Goal: Transaction & Acquisition: Download file/media

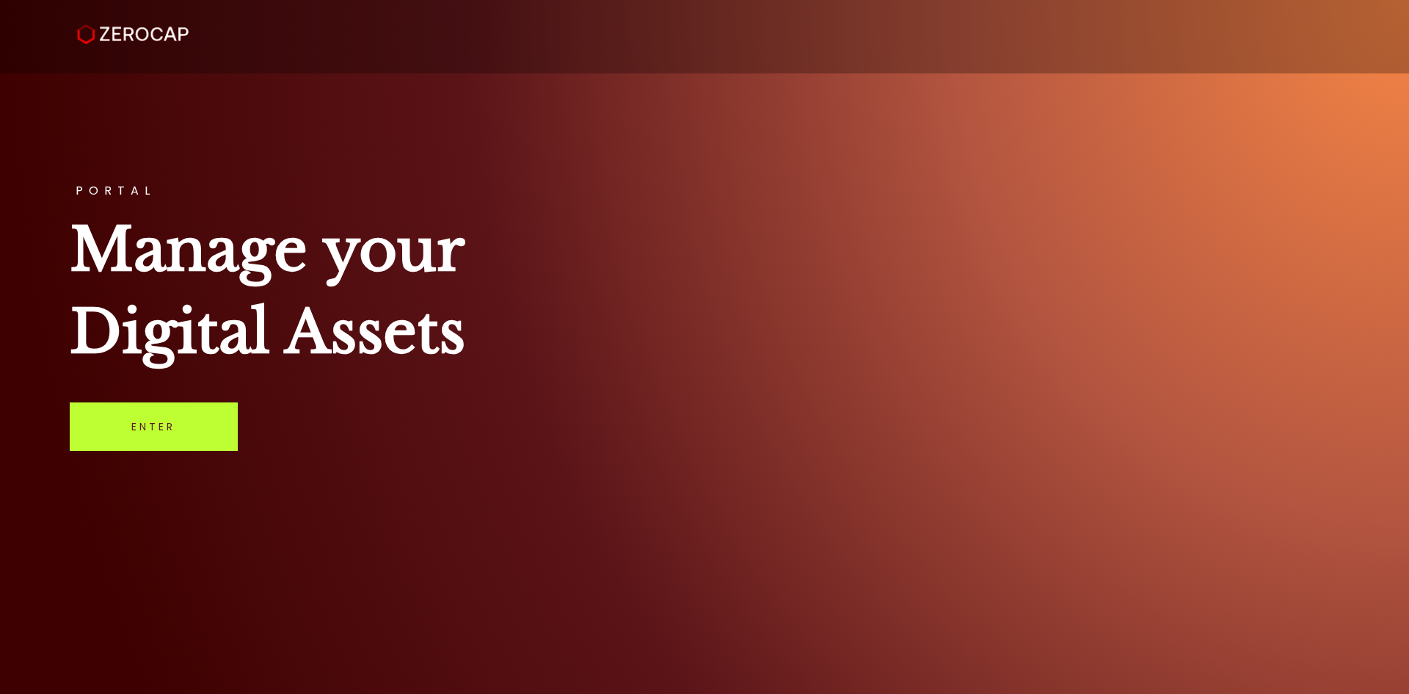
click at [189, 425] on link "Enter" at bounding box center [154, 426] width 168 height 48
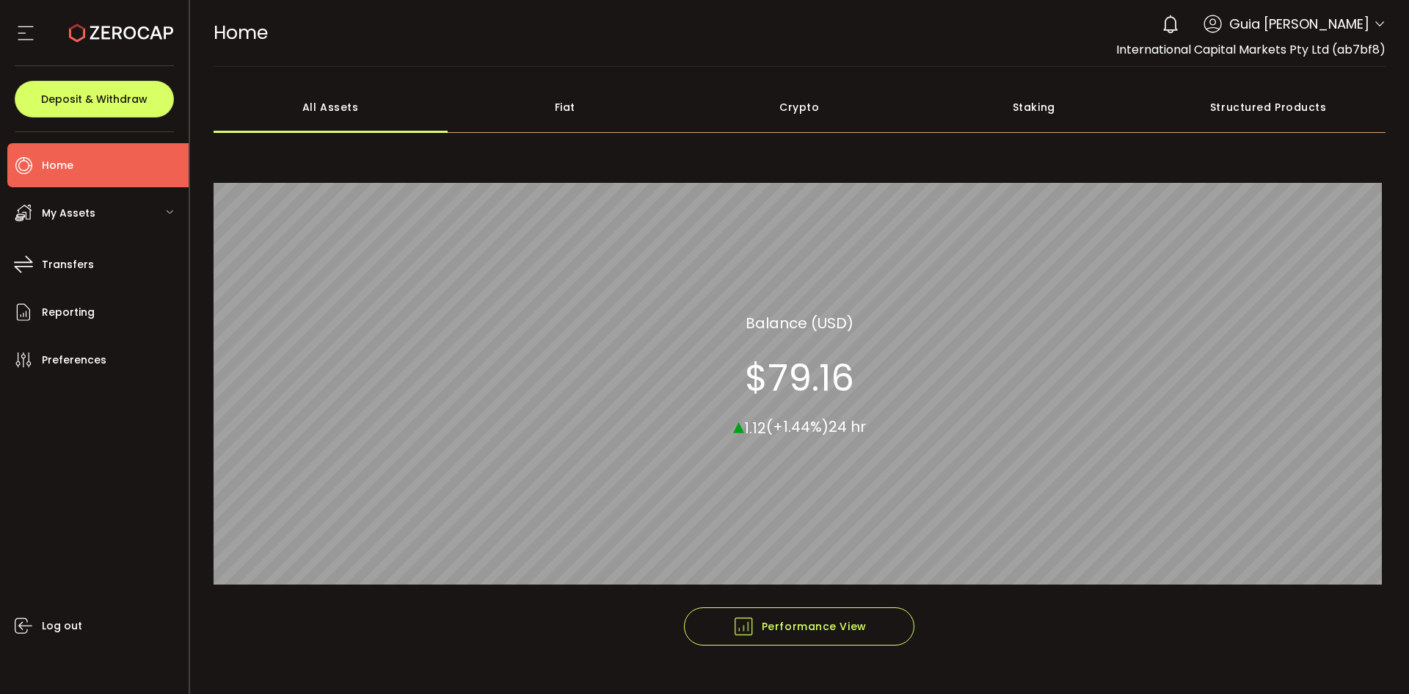
drag, startPoint x: 109, startPoint y: 470, endPoint x: 106, endPoint y: 455, distance: 15.0
click at [109, 470] on div "Log out" at bounding box center [97, 532] width 181 height 301
click at [1374, 27] on icon at bounding box center [1380, 24] width 12 height 12
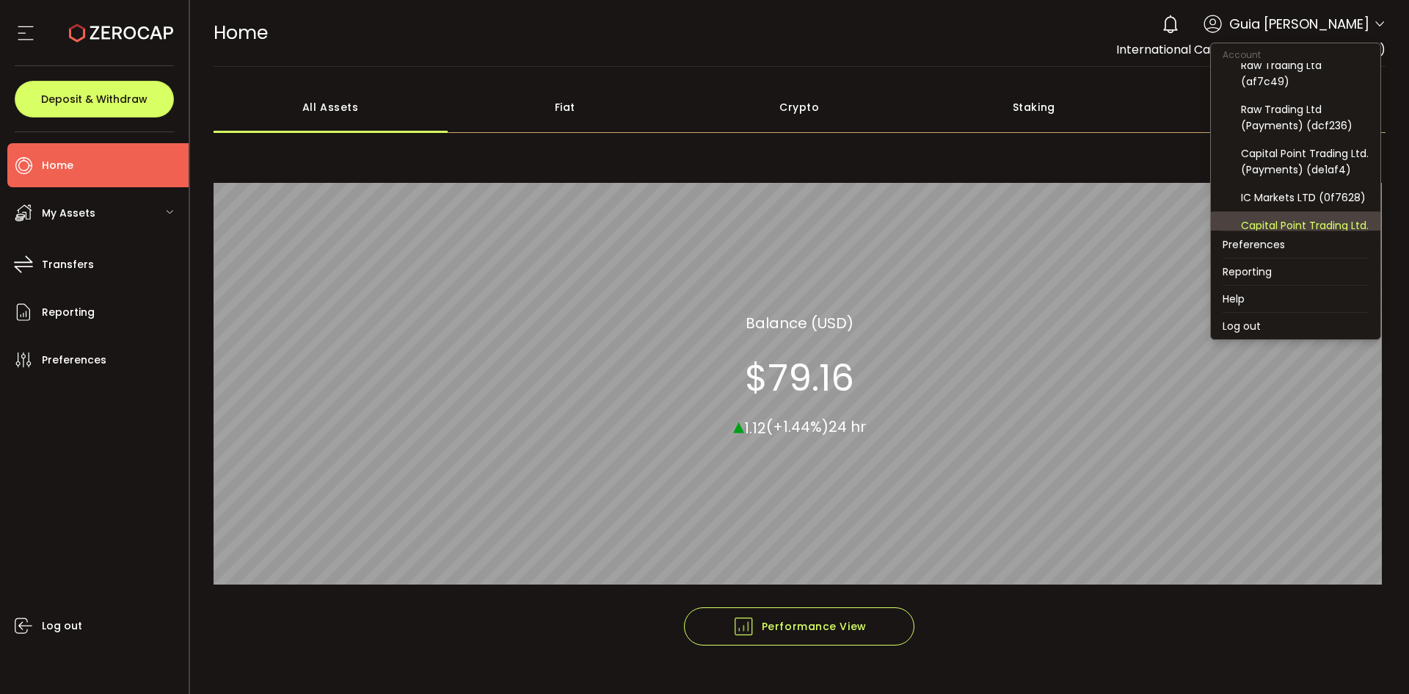
scroll to position [157, 0]
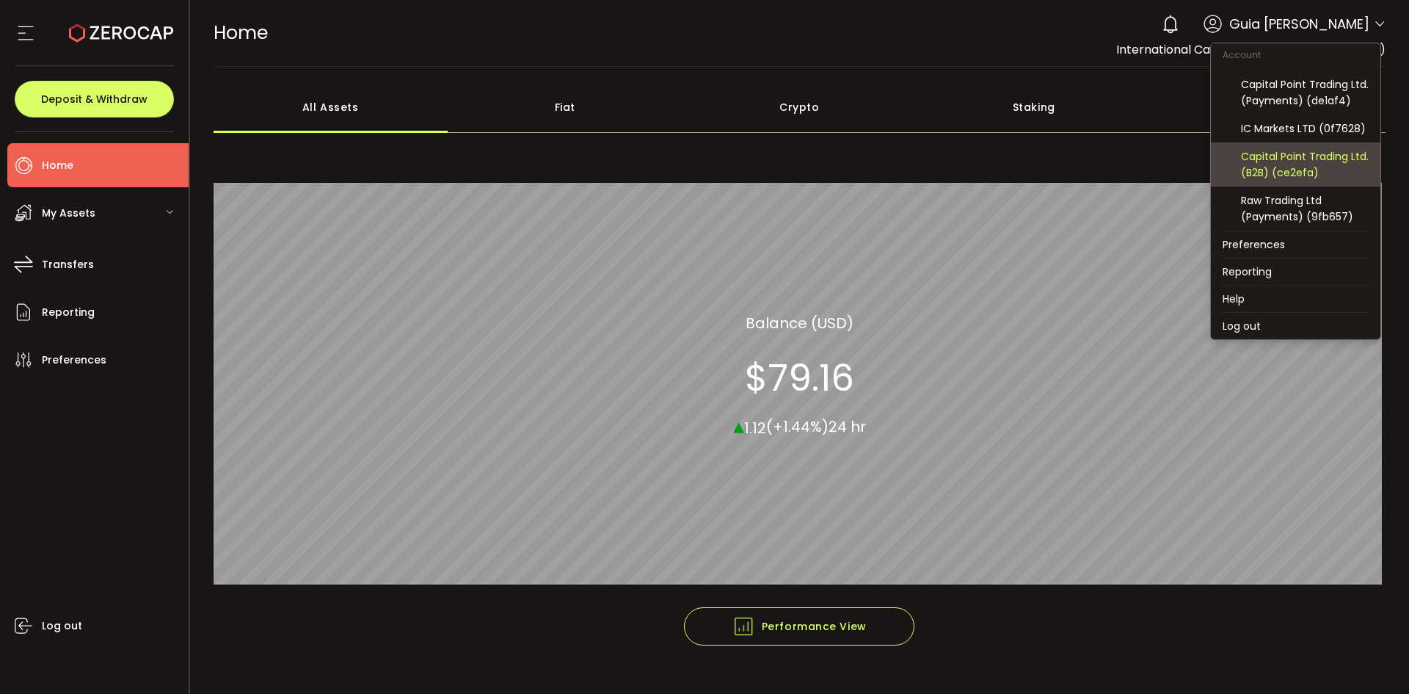
click at [1343, 170] on div "Capital Point Trading Ltd. (B2B) (ce2efa)" at bounding box center [1305, 164] width 128 height 32
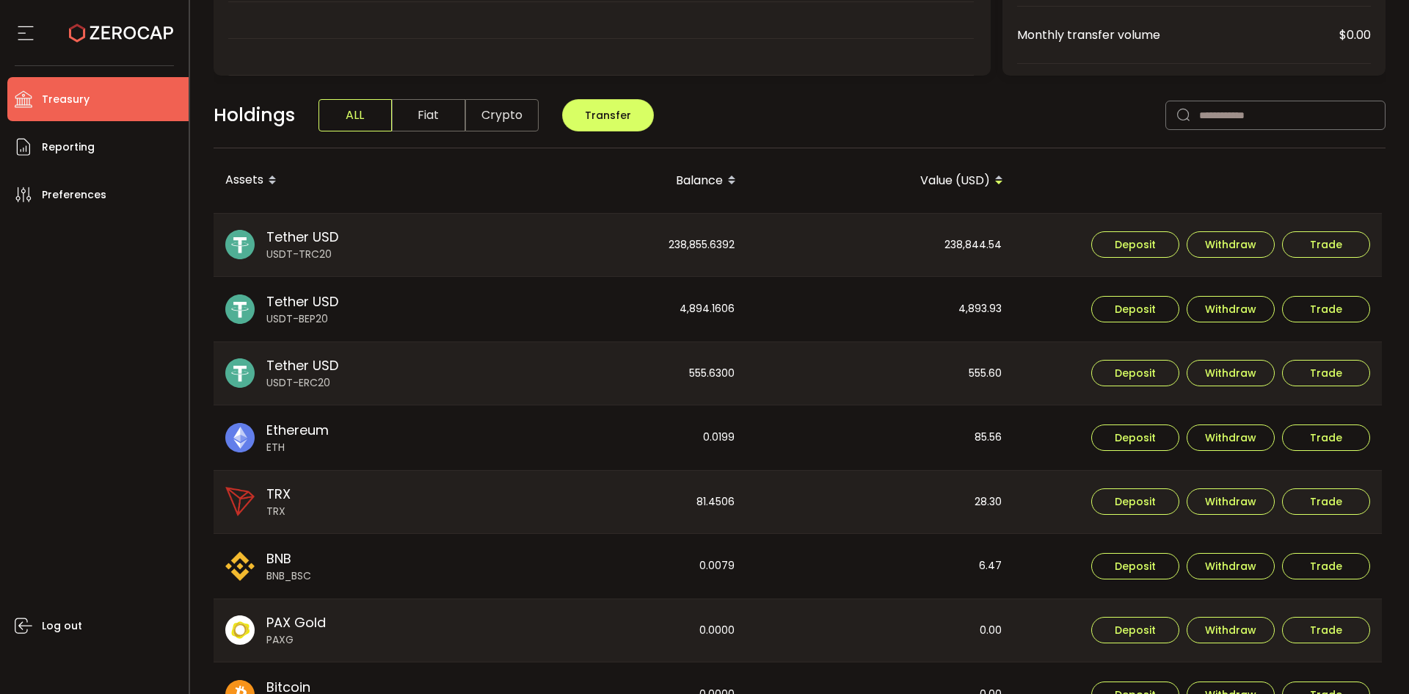
scroll to position [367, 0]
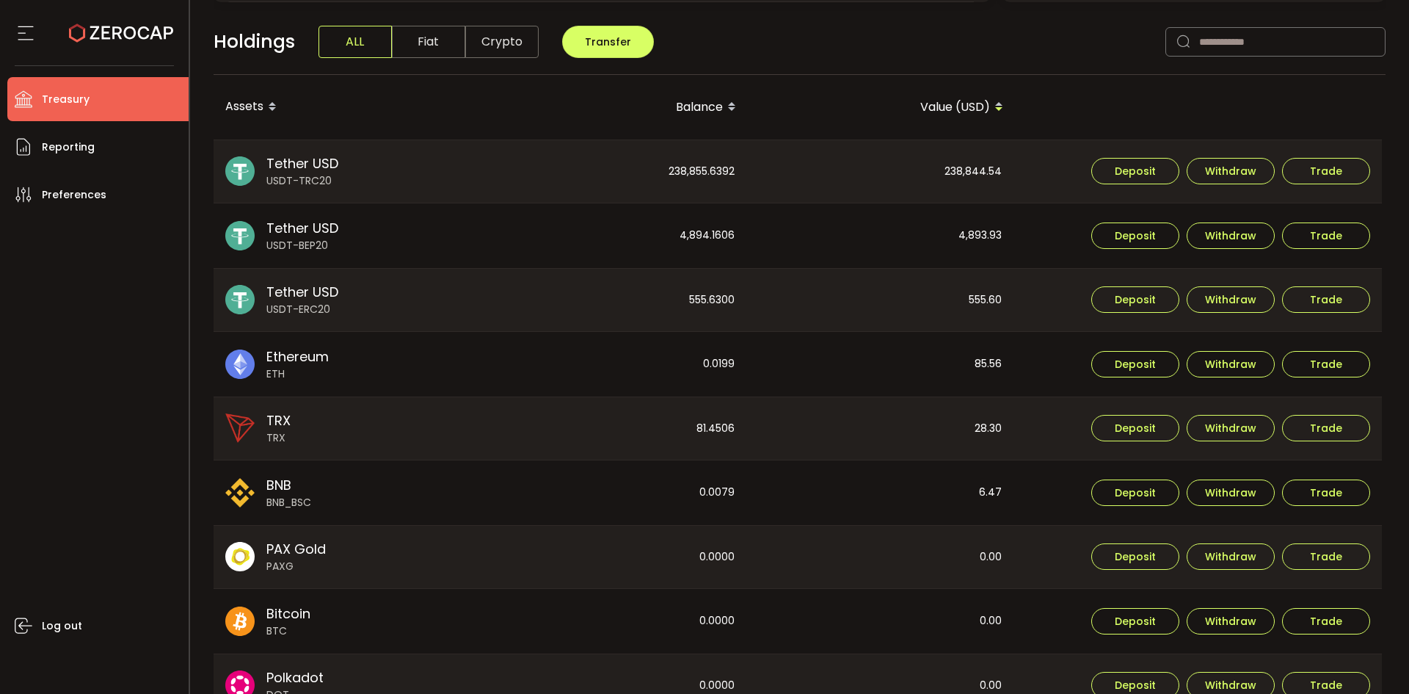
click at [98, 387] on div "Log out" at bounding box center [97, 450] width 181 height 466
click at [944, 172] on div "238,844.54" at bounding box center [881, 171] width 266 height 63
copy div "238,844.54"
click at [1004, 224] on div "4,893.93" at bounding box center [881, 235] width 266 height 65
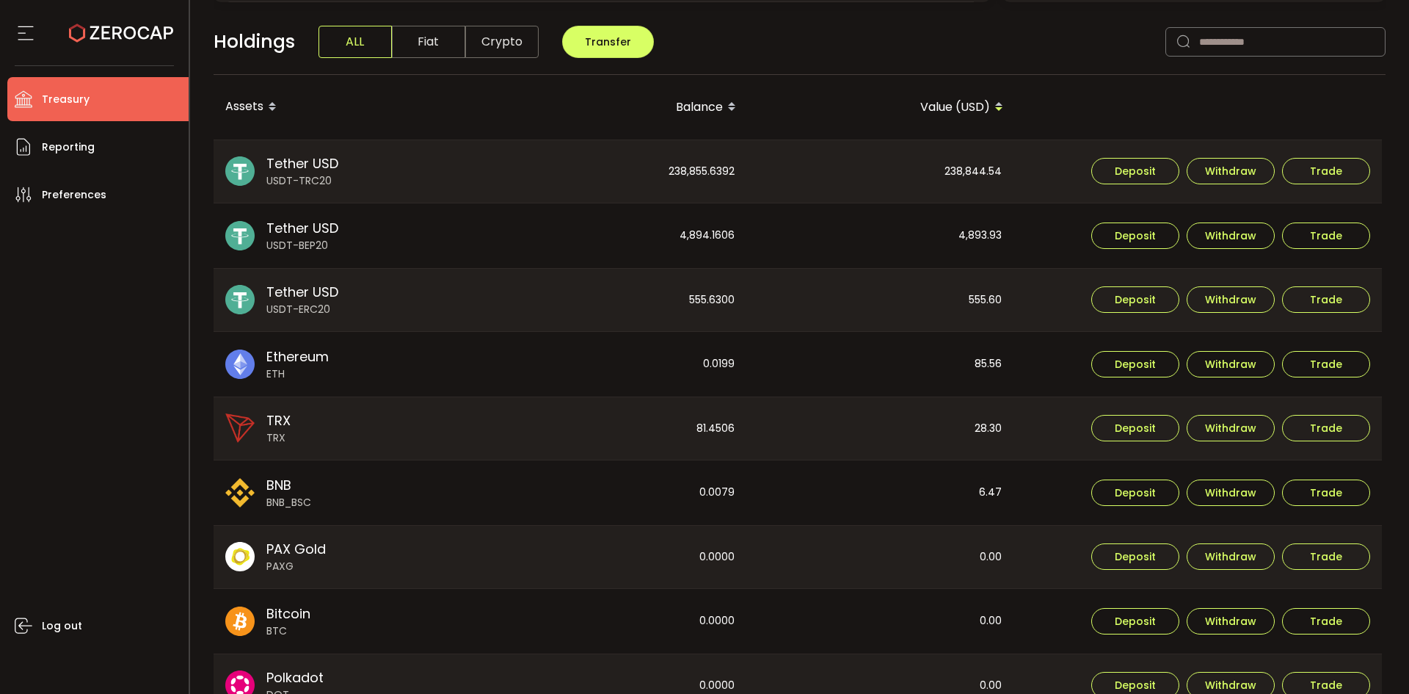
click at [1004, 224] on div "4,893.93" at bounding box center [881, 235] width 266 height 65
click at [994, 240] on div "4,893.93" at bounding box center [881, 235] width 266 height 65
copy div "4,893.93"
click at [987, 308] on div "555.60" at bounding box center [881, 300] width 266 height 63
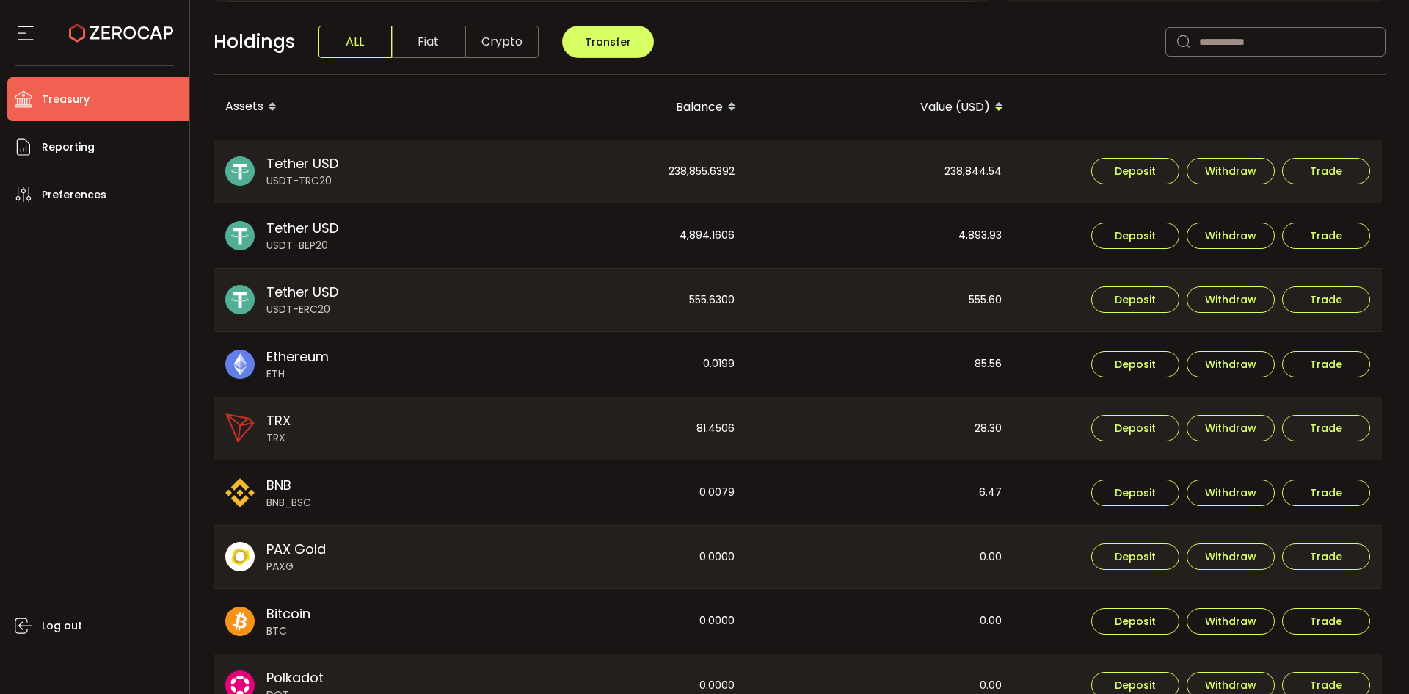
click at [988, 305] on div "555.60" at bounding box center [881, 300] width 266 height 63
click at [989, 301] on div "555.60" at bounding box center [881, 300] width 266 height 63
copy div "555.60"
click at [712, 176] on div "238,855.6392" at bounding box center [614, 171] width 266 height 63
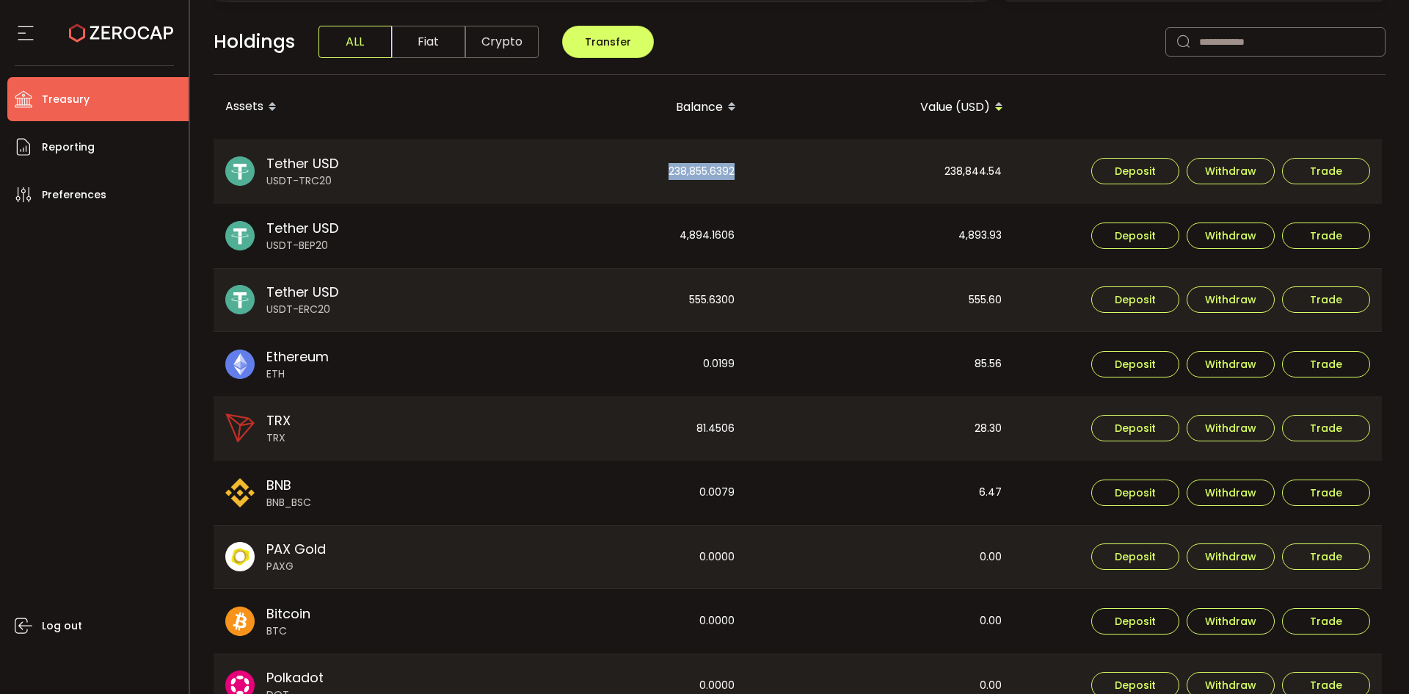
click at [712, 176] on div "238,855.6392" at bounding box center [614, 171] width 266 height 63
copy div "238,855.6392"
click at [712, 241] on div "4,894.1606" at bounding box center [614, 235] width 266 height 65
copy div "4,894.1606"
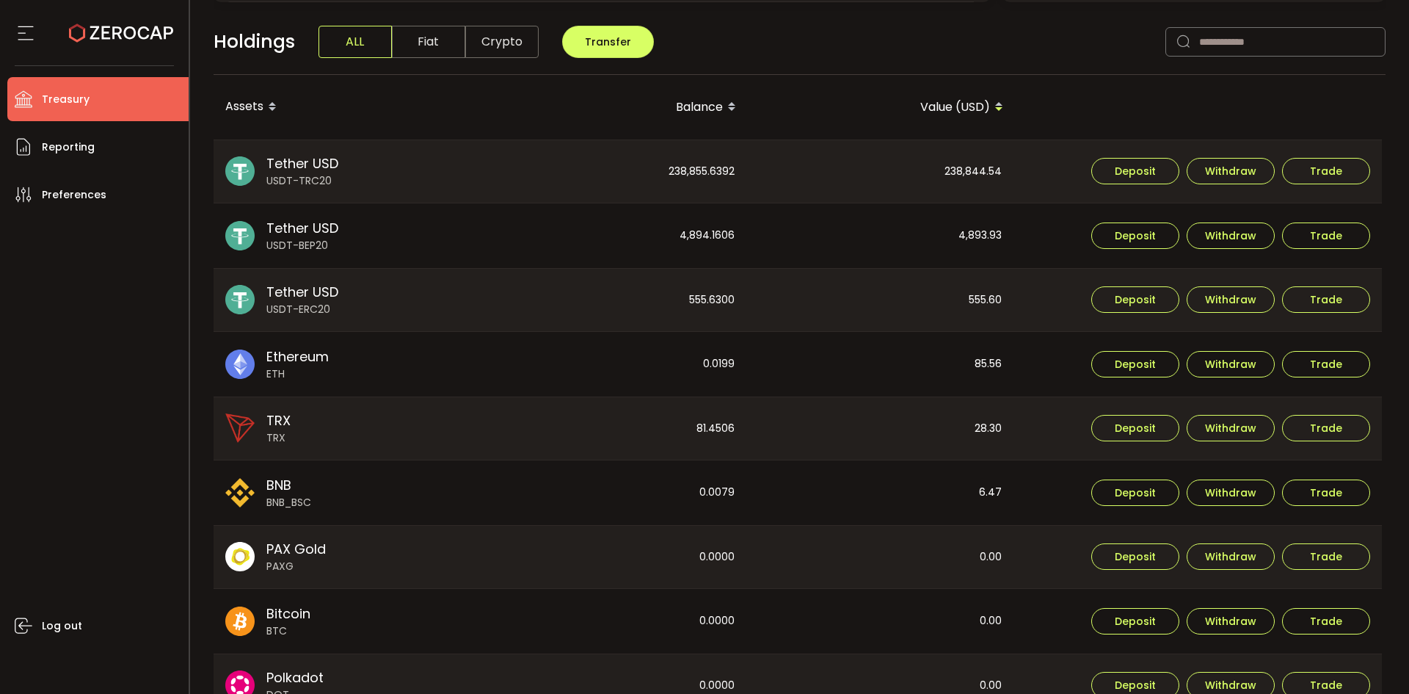
click at [691, 302] on div "555.6300" at bounding box center [614, 300] width 266 height 63
copy div "555.6300"
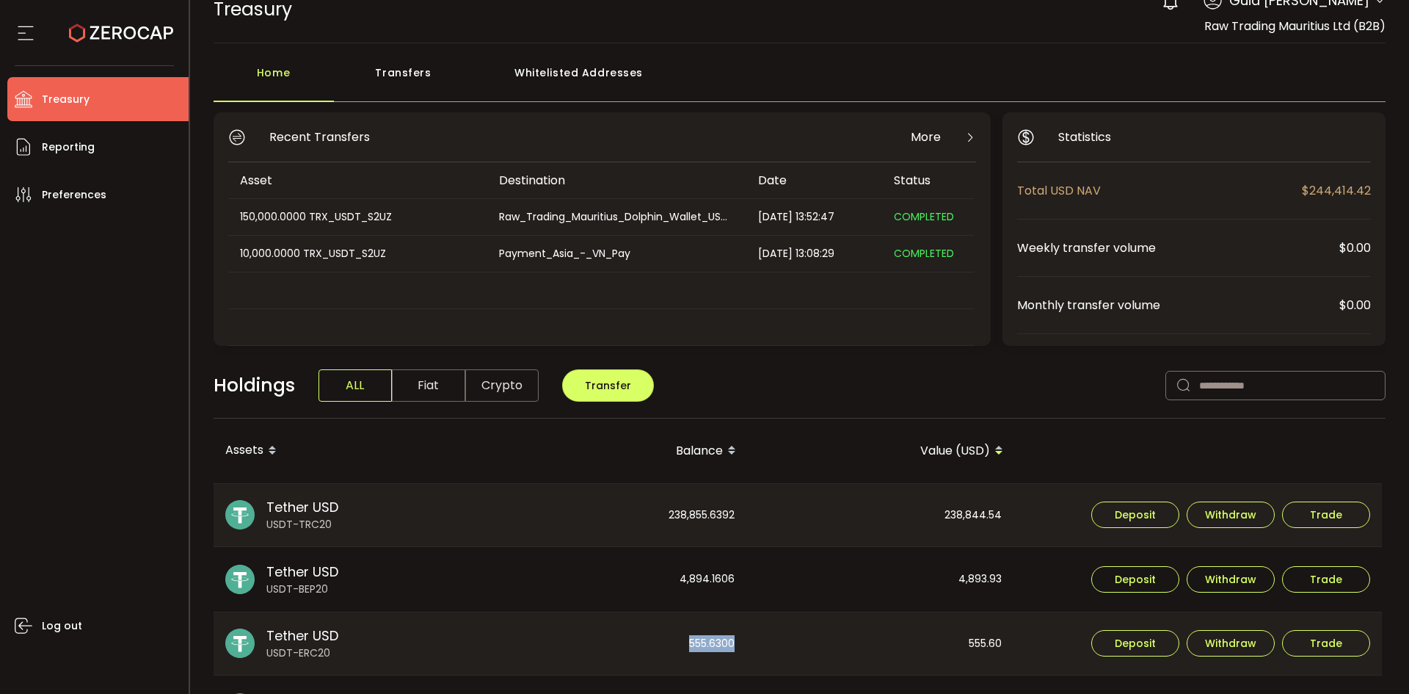
scroll to position [0, 0]
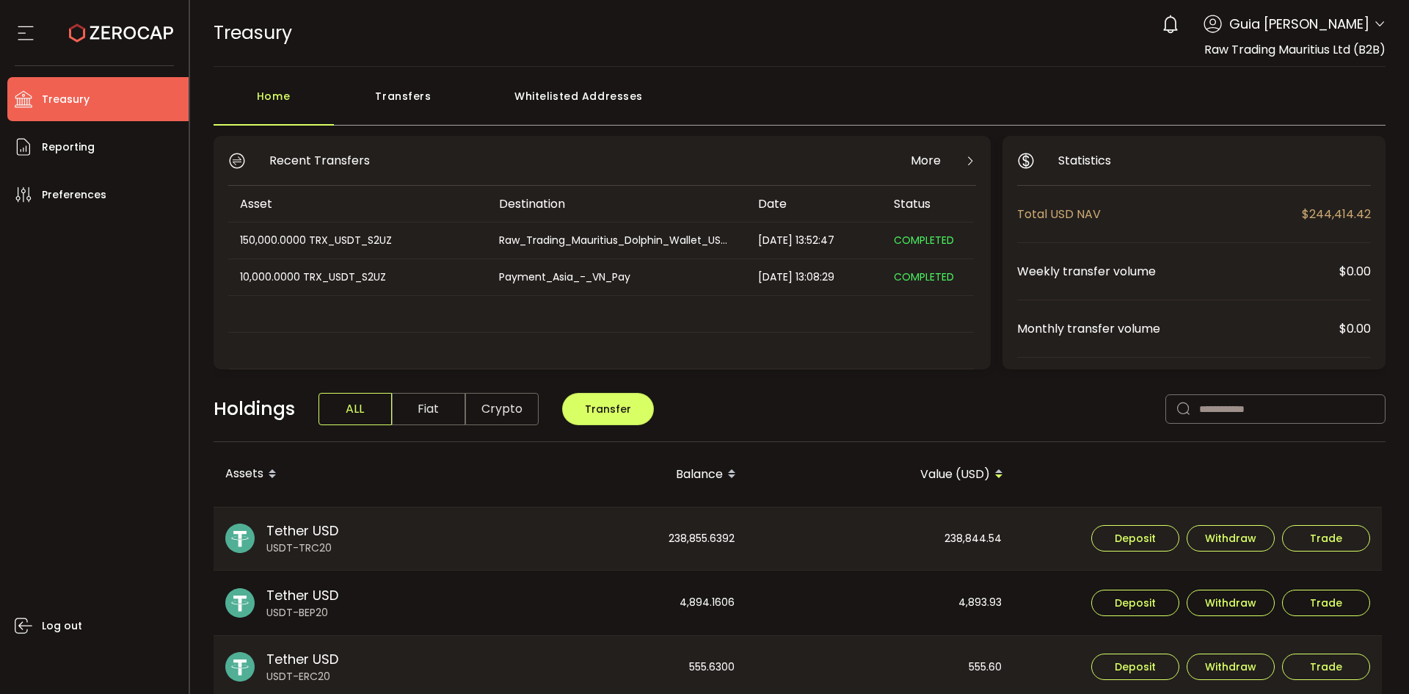
click at [1374, 24] on icon at bounding box center [1380, 24] width 12 height 12
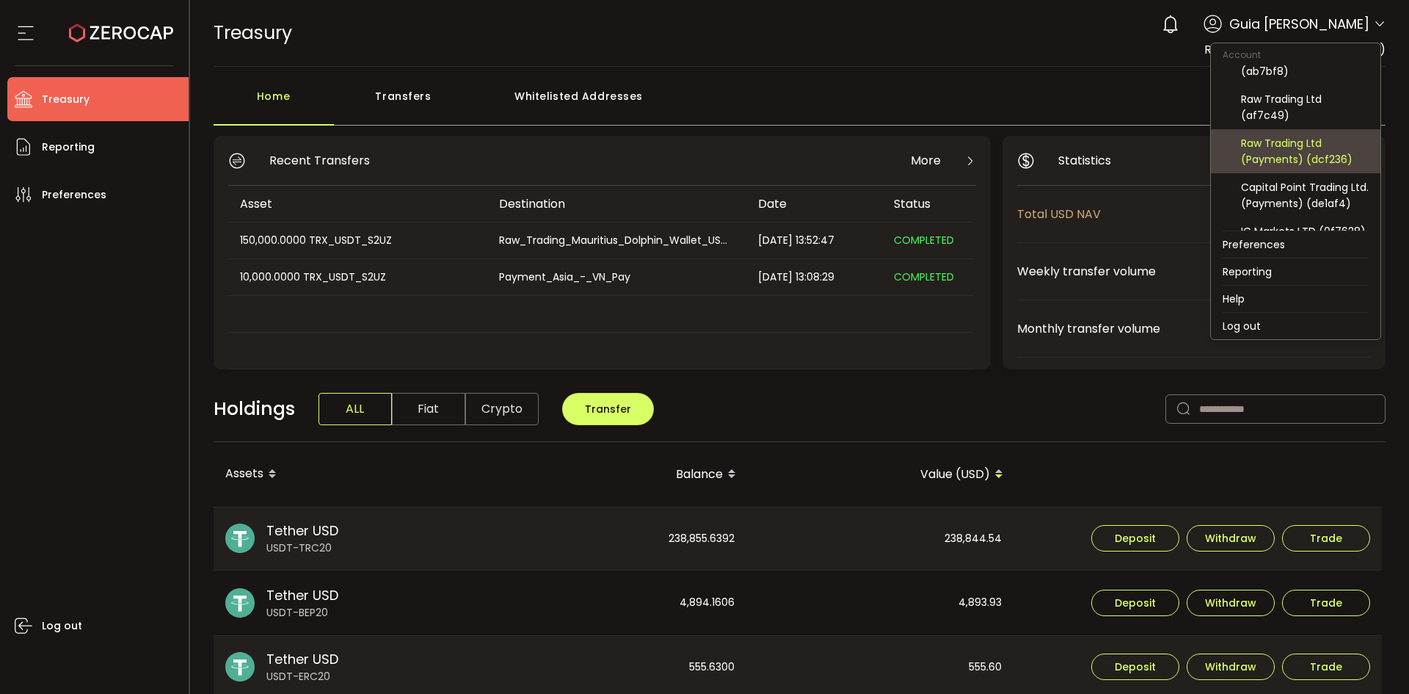
scroll to position [73, 0]
click at [1303, 154] on div "Capital Point Trading Ltd. (Payments) (de1af4)" at bounding box center [1305, 160] width 128 height 32
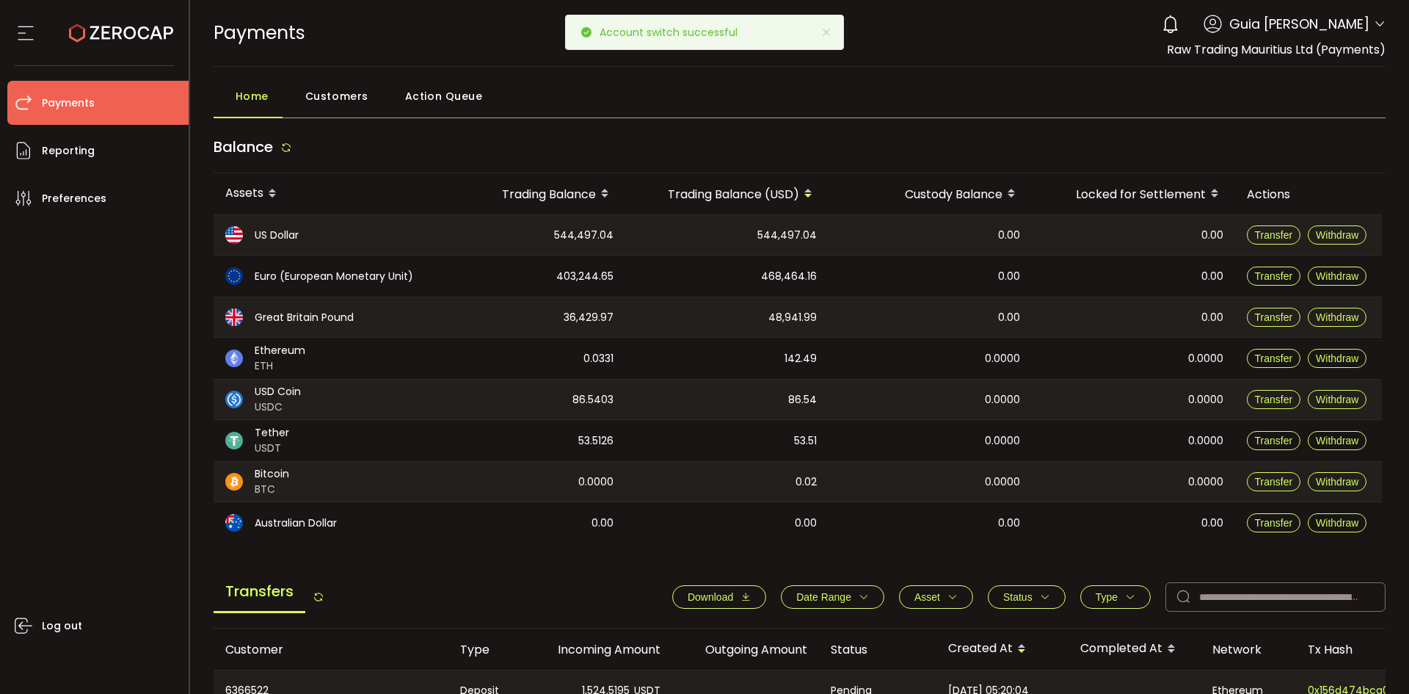
click at [1390, 19] on header "PDF is being processed and will download to your computer PAYMENTS Buy Power $0…" at bounding box center [800, 33] width 1220 height 67
click at [1363, 20] on span "Guia Camille Valderama" at bounding box center [1299, 24] width 140 height 20
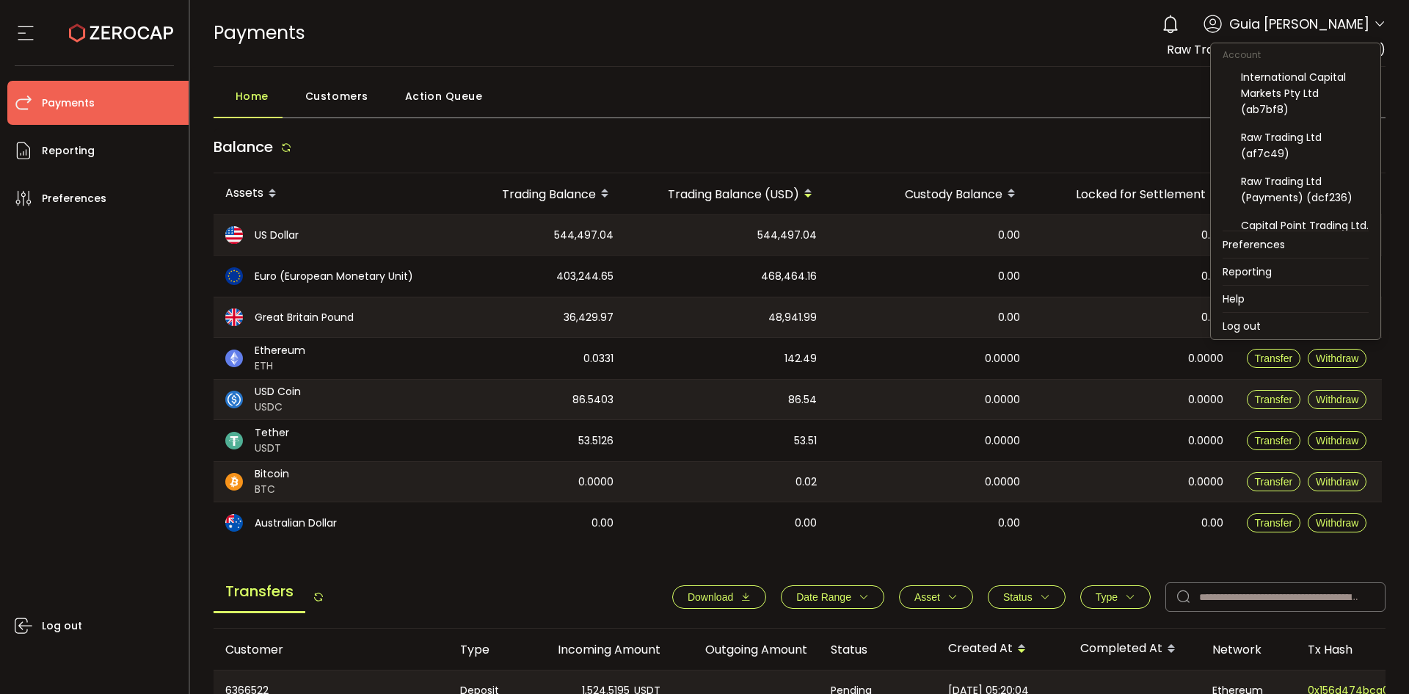
click at [1374, 29] on icon at bounding box center [1380, 24] width 12 height 12
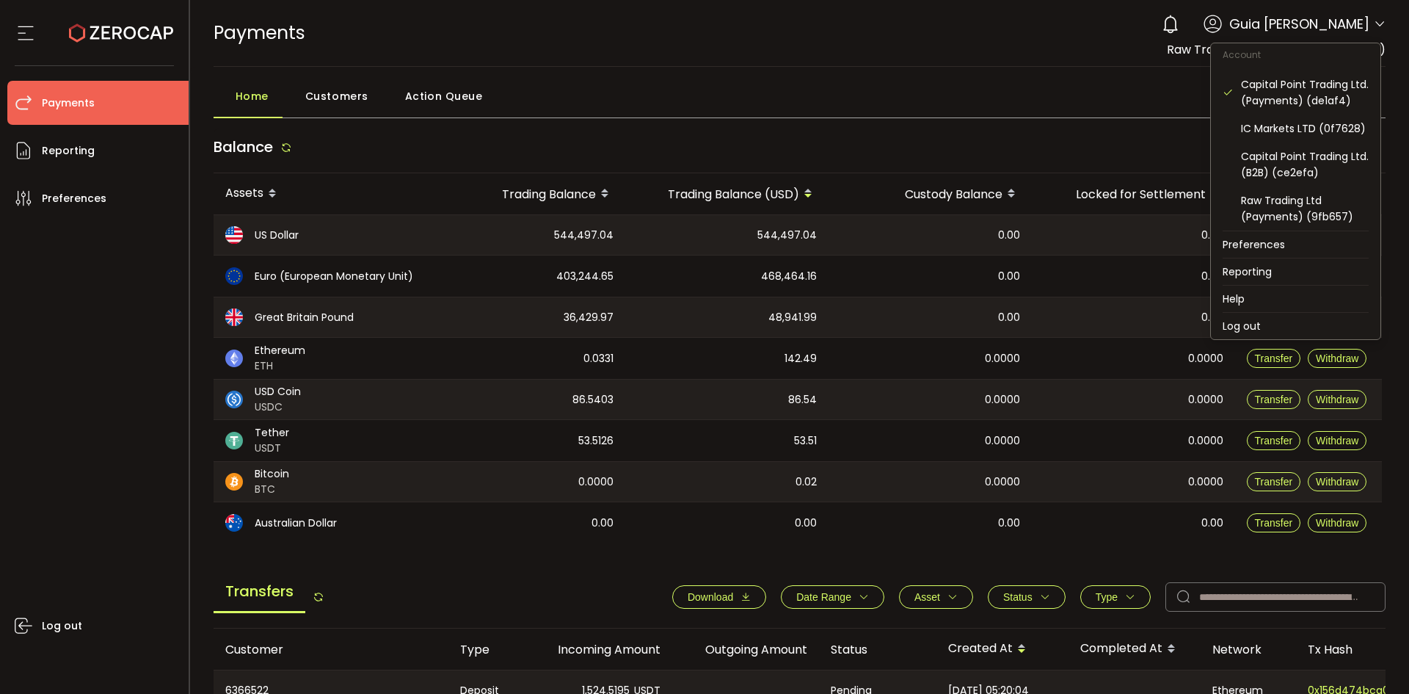
scroll to position [157, 0]
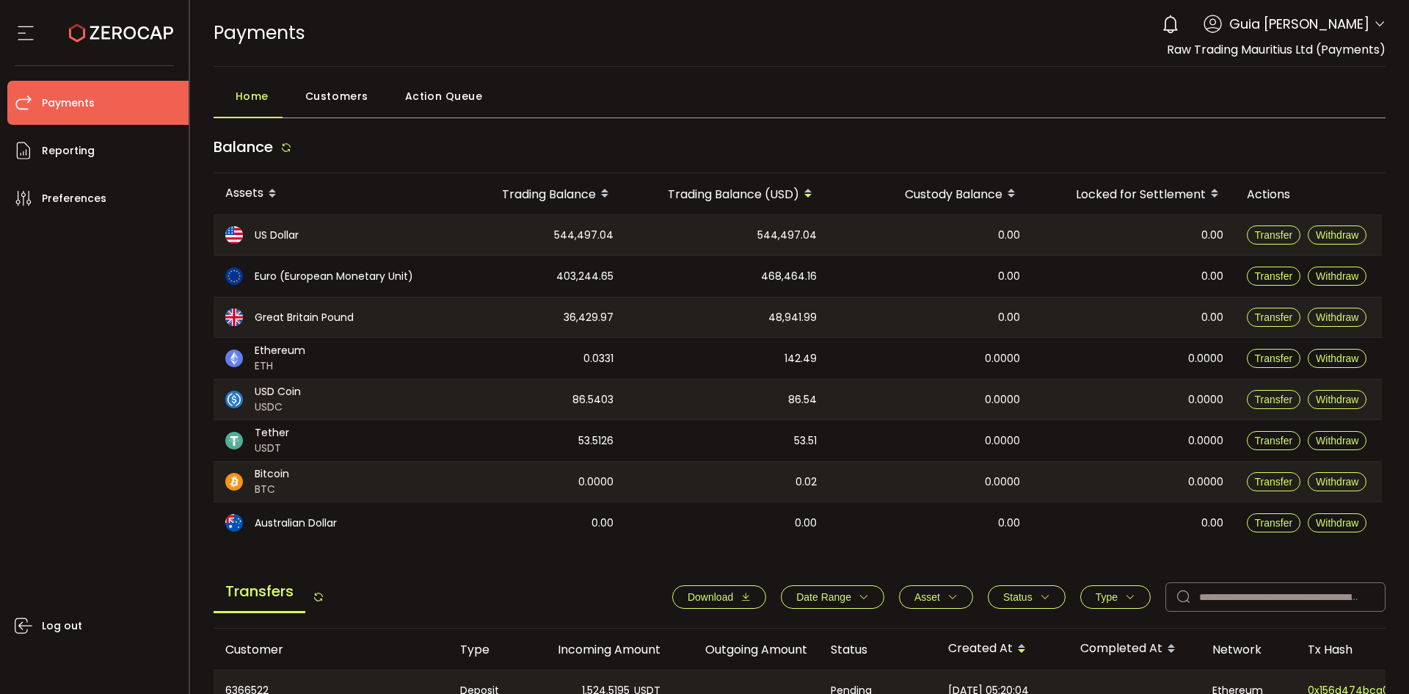
click at [1376, 23] on icon at bounding box center [1380, 24] width 12 height 12
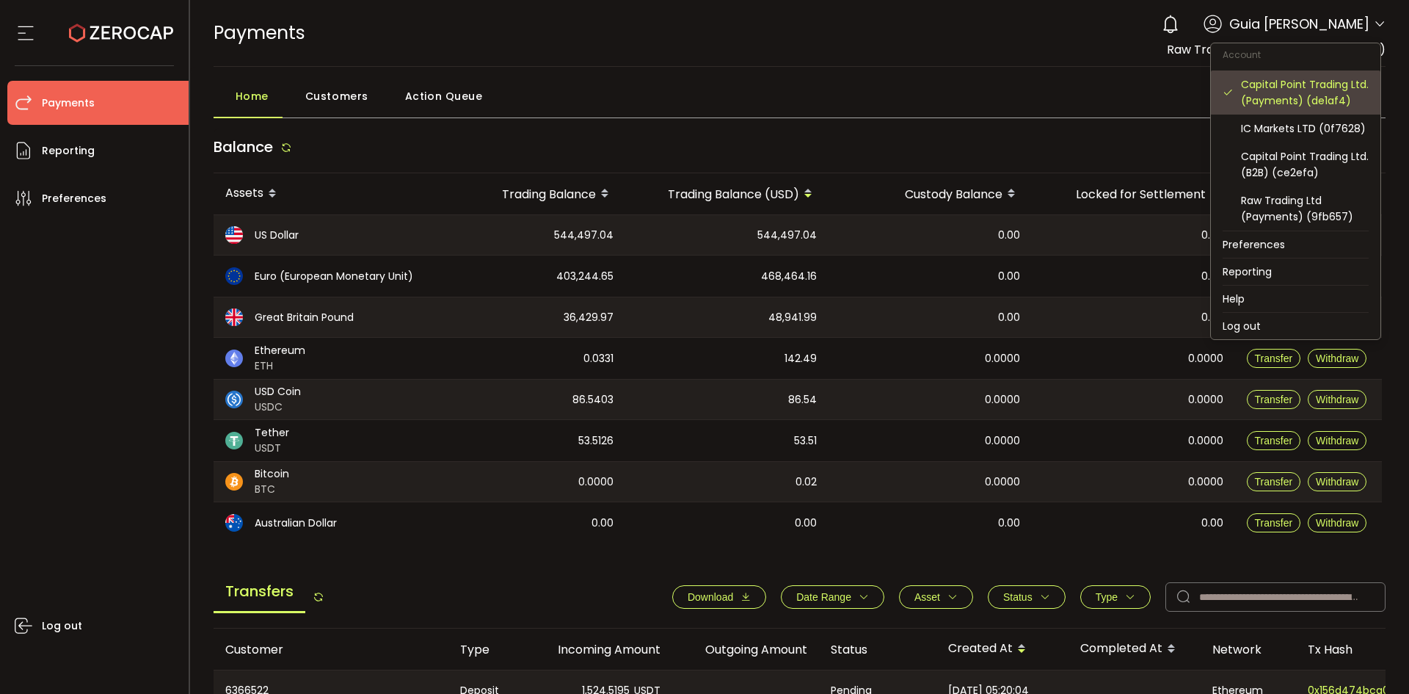
click at [1273, 80] on div "Capital Point Trading Ltd. (Payments) (de1af4)" at bounding box center [1305, 92] width 128 height 32
click at [1269, 82] on div "Capital Point Trading Ltd. (Payments) (de1af4)" at bounding box center [1305, 92] width 128 height 32
click at [803, 84] on div "Home Customers Action Queue" at bounding box center [800, 99] width 1173 height 37
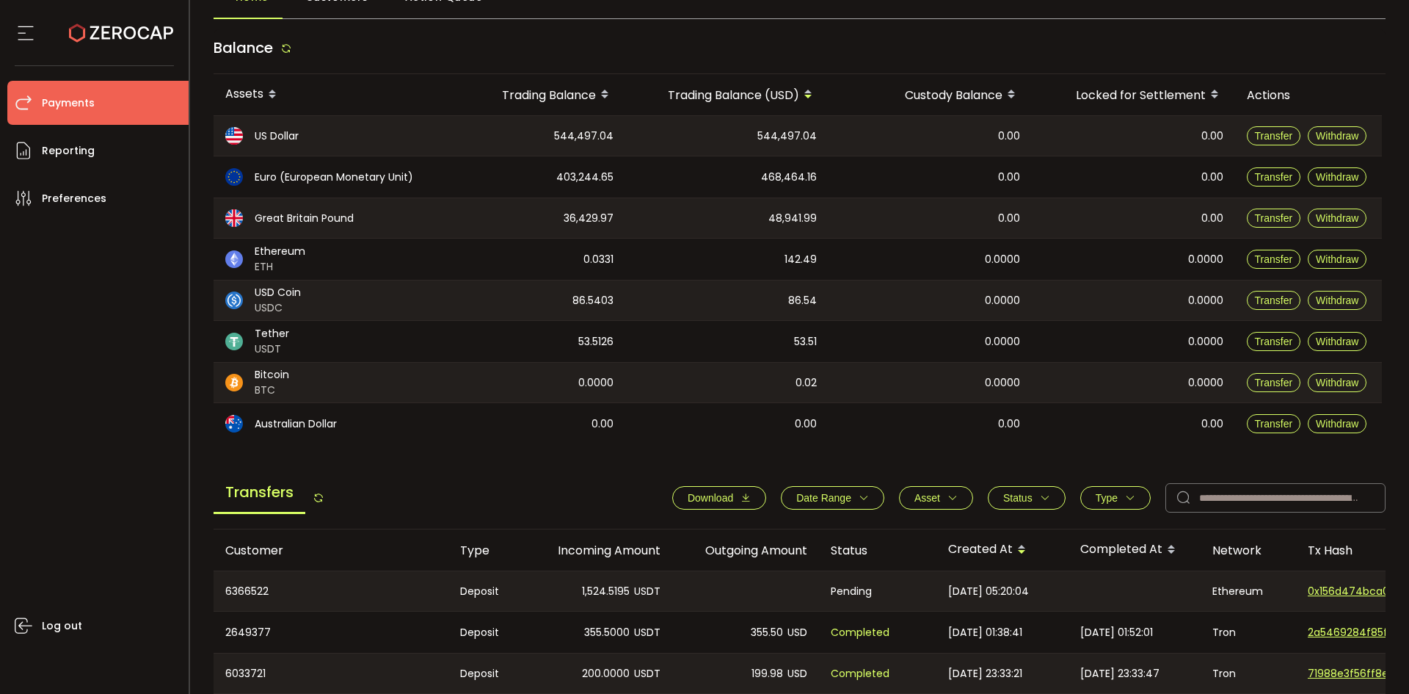
scroll to position [73, 0]
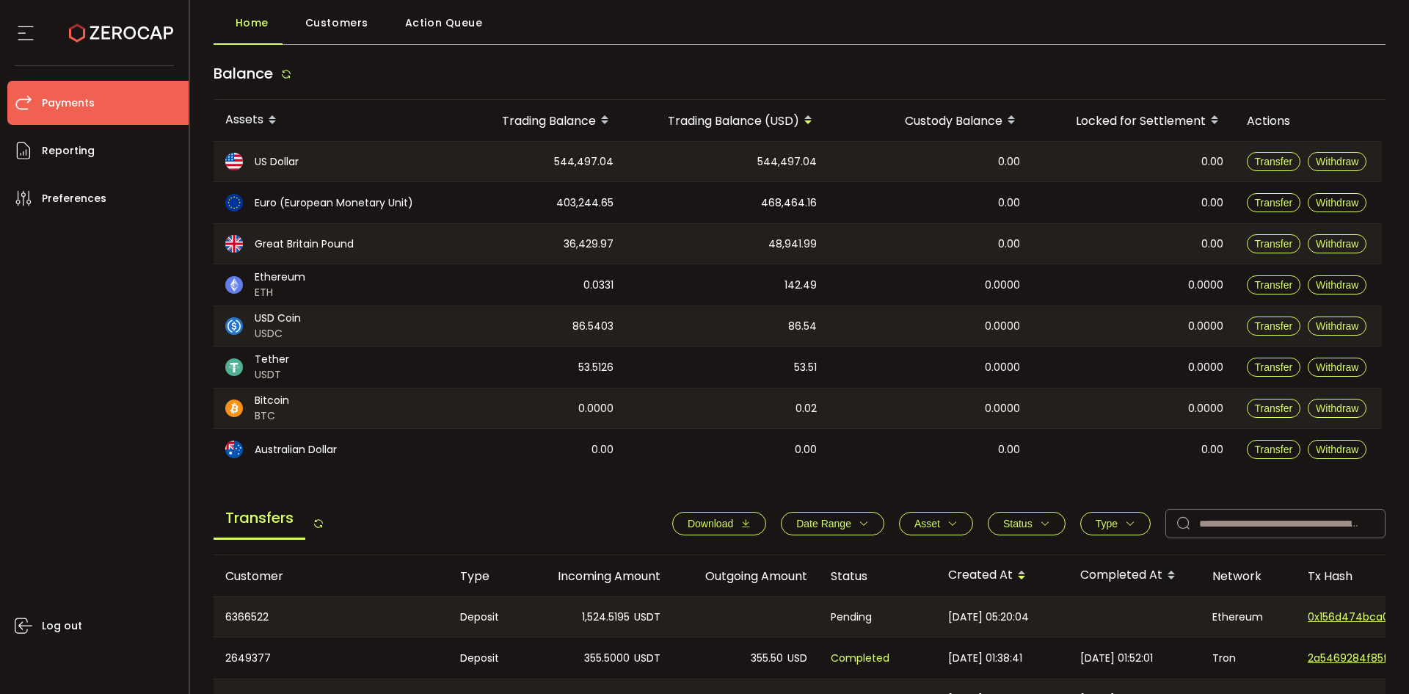
click at [719, 520] on span "Download" at bounding box center [711, 523] width 46 height 12
